Goal: Check status: Check status

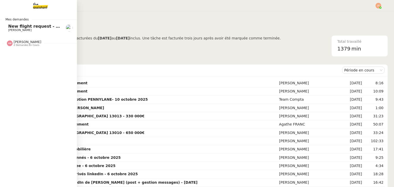
click at [27, 35] on div "[PERSON_NAME] 2 demandes en cours" at bounding box center [38, 41] width 77 height 15
click at [26, 42] on span "[PERSON_NAME]" at bounding box center [28, 42] width 28 height 4
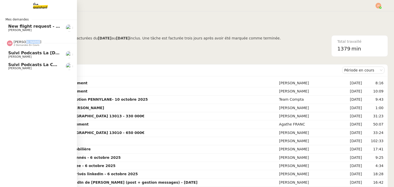
click at [28, 53] on span "Suivi podcasts la [DEMOGRAPHIC_DATA] radio [DATE]" at bounding box center [71, 53] width 126 height 5
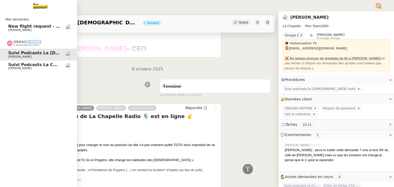
click at [12, 66] on span "Suivi podcasts la chapelle radio 13 octobre 2025" at bounding box center [66, 64] width 116 height 5
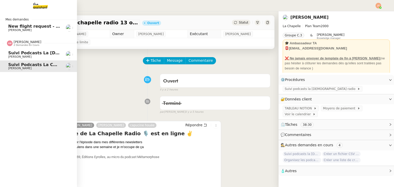
click at [26, 44] on span "2 demandes en cours" at bounding box center [27, 45] width 26 height 3
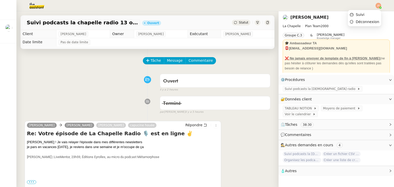
click at [379, 7] on img at bounding box center [379, 6] width 6 height 6
click at [359, 13] on span "Suivi" at bounding box center [360, 15] width 9 height 4
